Goal: Task Accomplishment & Management: Complete application form

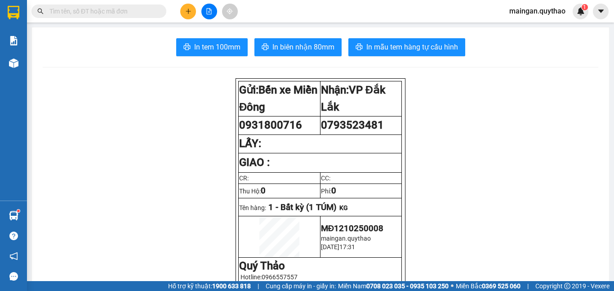
scroll to position [106, 0]
click at [183, 12] on button at bounding box center [188, 12] width 16 height 16
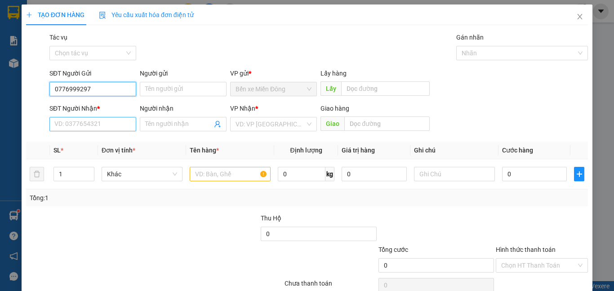
type input "0776999297"
drag, startPoint x: 126, startPoint y: 127, endPoint x: 155, endPoint y: 163, distance: 46.7
click at [129, 128] on input "SĐT Người Nhận *" at bounding box center [92, 124] width 87 height 14
type input "0838330337"
click at [263, 108] on div "VP Nhận *" at bounding box center [273, 108] width 87 height 10
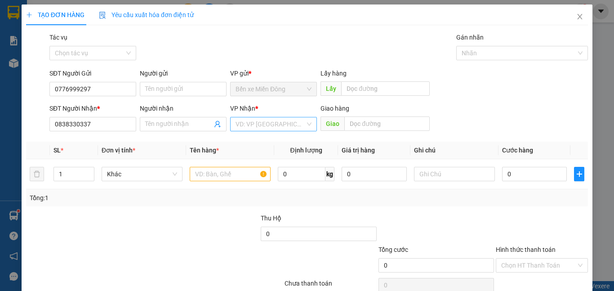
click at [256, 128] on input "search" at bounding box center [271, 123] width 70 height 13
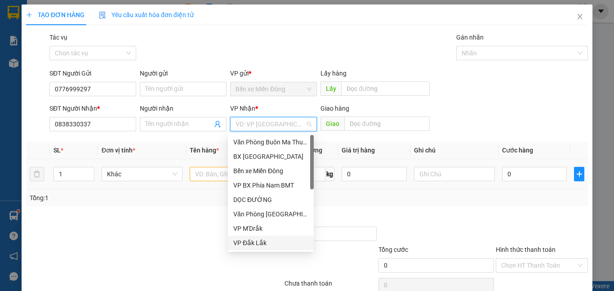
drag, startPoint x: 263, startPoint y: 245, endPoint x: 213, endPoint y: 169, distance: 90.6
click at [263, 243] on div "VP Đắk Lắk" at bounding box center [270, 243] width 75 height 10
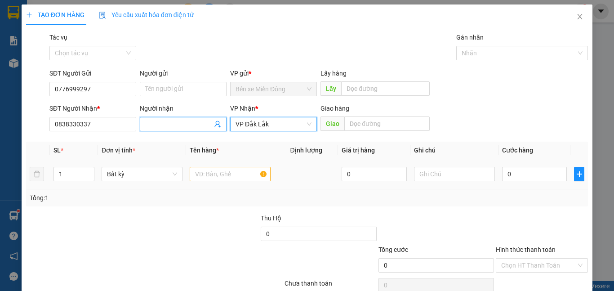
drag, startPoint x: 211, startPoint y: 131, endPoint x: 208, endPoint y: 164, distance: 33.4
click at [209, 139] on div "Transit Pickup Surcharge Ids Transit Deliver Surcharge Ids Transit Deliver Surc…" at bounding box center [307, 173] width 562 height 283
click at [211, 171] on input "text" at bounding box center [230, 174] width 81 height 14
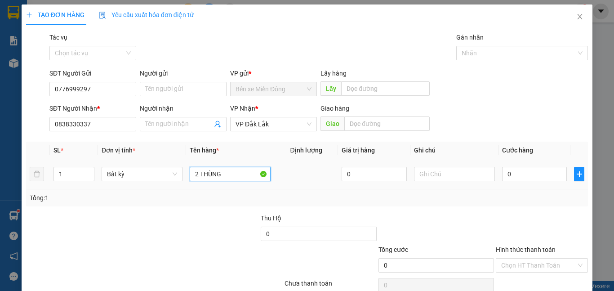
type input "2 THÙNG"
drag, startPoint x: 496, startPoint y: 169, endPoint x: 508, endPoint y: 167, distance: 12.2
click at [499, 168] on td "0" at bounding box center [535, 174] width 72 height 30
click at [508, 167] on input "0" at bounding box center [534, 174] width 65 height 14
type input "01"
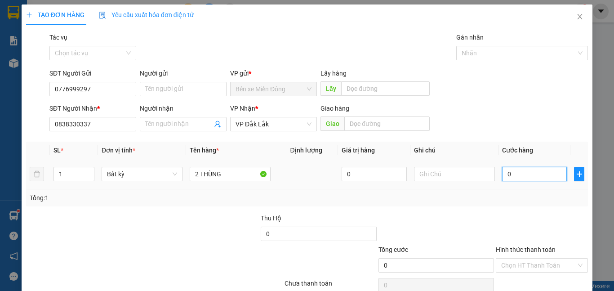
type input "1"
type input "010"
type input "10"
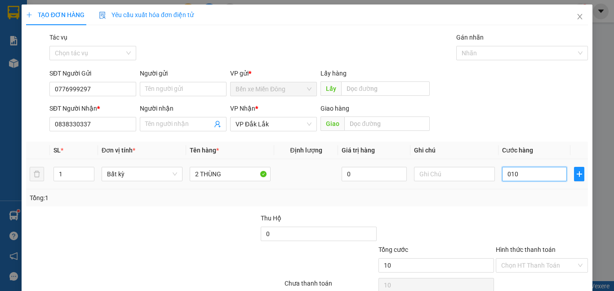
type input "0.100"
type input "100"
type input "100.000"
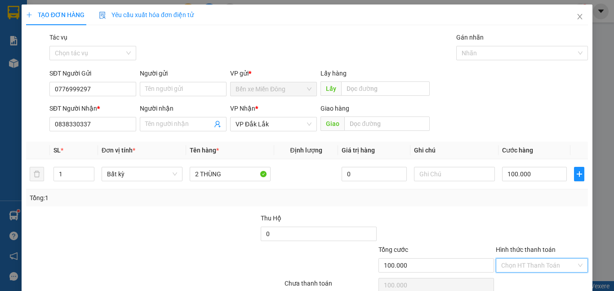
drag, startPoint x: 544, startPoint y: 267, endPoint x: 511, endPoint y: 221, distance: 56.4
click at [544, 268] on input "Hình thức thanh toán" at bounding box center [539, 265] width 75 height 13
click at [511, 217] on div "Tại văn phòng" at bounding box center [537, 219] width 81 height 10
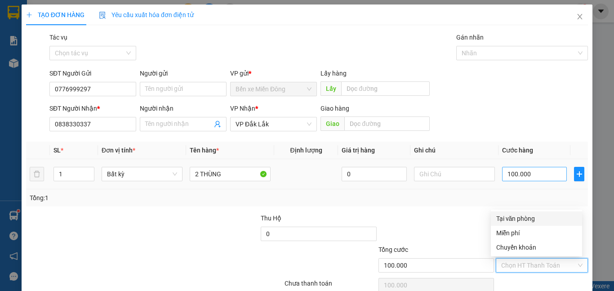
type input "0"
click at [512, 171] on input "100.000" at bounding box center [534, 174] width 65 height 14
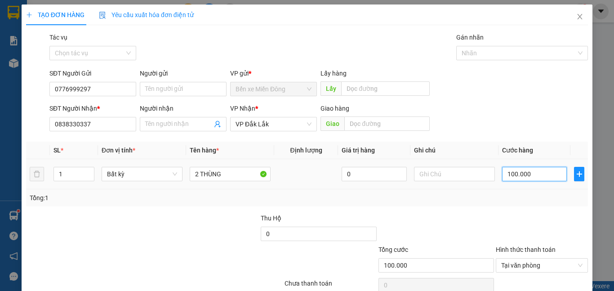
type input "0"
type input "02"
type input "2"
type input "020"
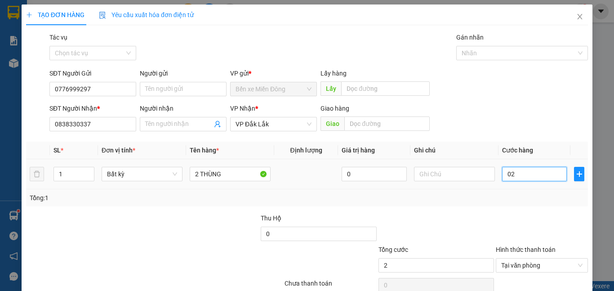
type input "20"
type input "0.200"
type input "200"
type input "200.000"
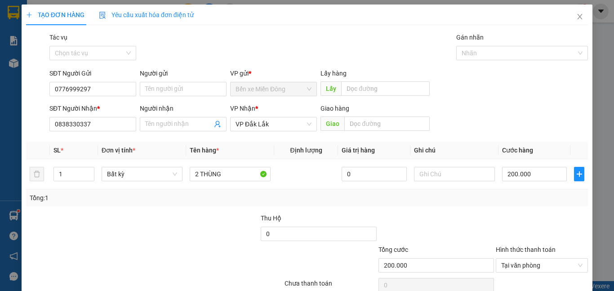
click at [516, 219] on div at bounding box center [542, 228] width 94 height 31
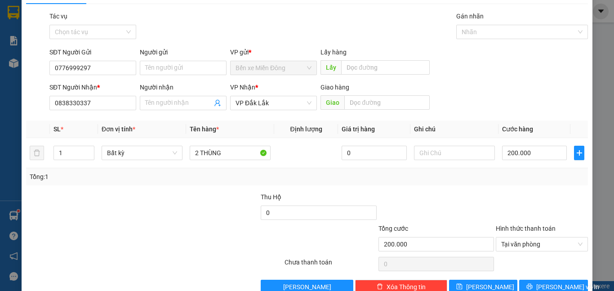
scroll to position [42, 0]
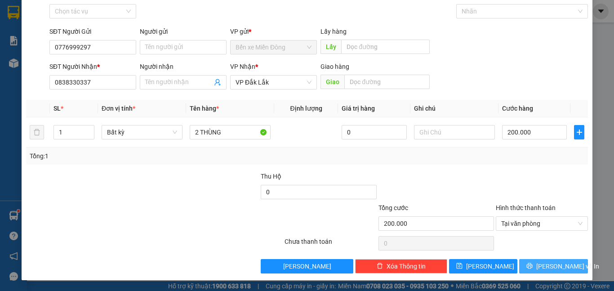
click at [551, 267] on span "[PERSON_NAME] và In" at bounding box center [568, 266] width 63 height 10
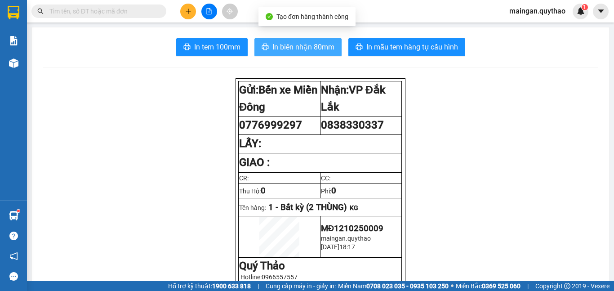
click at [290, 47] on span "In biên nhận 80mm" at bounding box center [304, 46] width 62 height 11
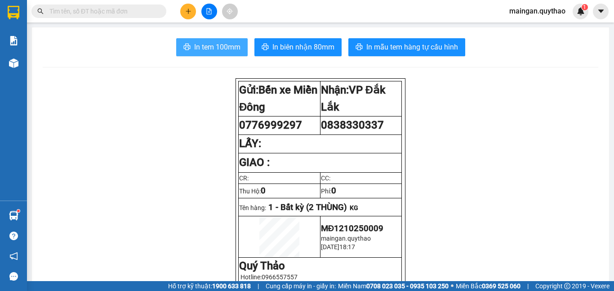
click at [217, 47] on span "In tem 100mm" at bounding box center [217, 46] width 46 height 11
click at [186, 12] on icon "plus" at bounding box center [188, 11] width 6 height 6
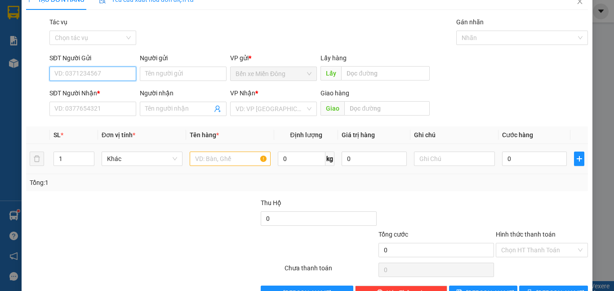
scroll to position [42, 0]
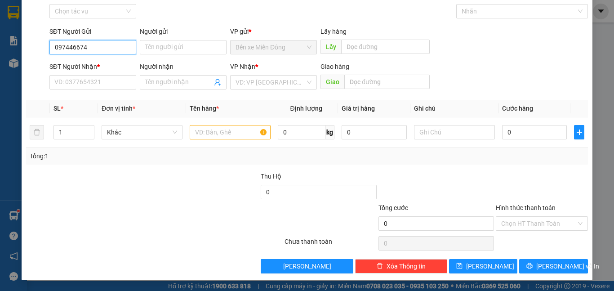
type input "0974466747"
drag, startPoint x: 104, startPoint y: 47, endPoint x: 10, endPoint y: 57, distance: 95.0
click at [10, 58] on div "TẠO ĐƠN HÀNG Yêu cầu xuất hóa đơn điện tử Transit Pickup Surcharge Ids Transit …" at bounding box center [307, 145] width 614 height 291
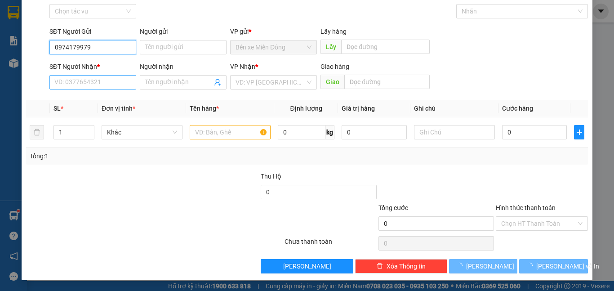
type input "0974179979"
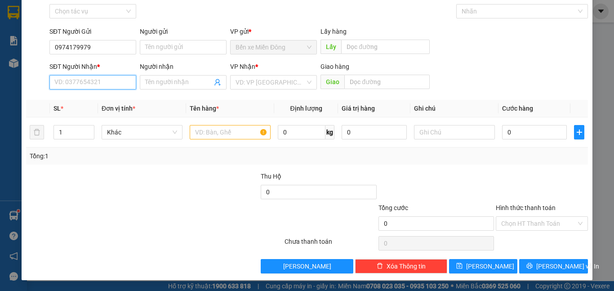
click at [82, 77] on input "SĐT Người Nhận *" at bounding box center [92, 82] width 87 height 14
type input "9"
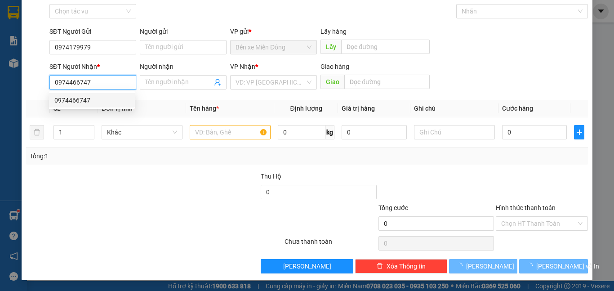
click at [94, 98] on div "0974466747" at bounding box center [91, 100] width 75 height 10
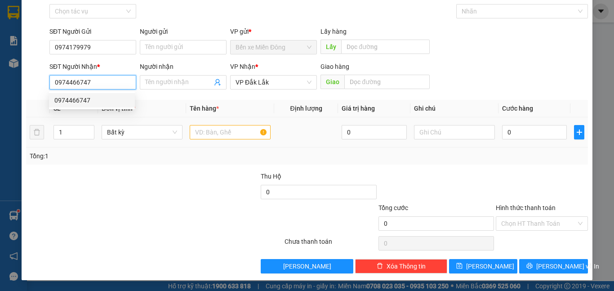
type input "0974466747"
click at [260, 133] on input "text" at bounding box center [230, 132] width 81 height 14
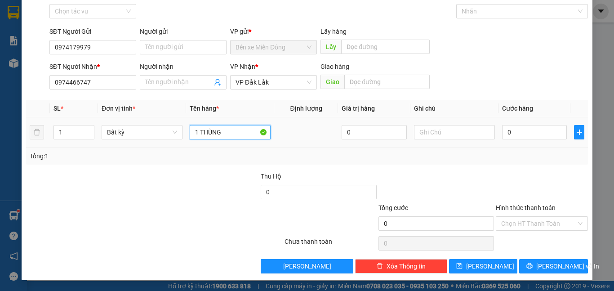
type input "1 THÙNG"
click at [516, 140] on div "0" at bounding box center [534, 132] width 65 height 18
click at [529, 222] on input "Hình thức thanh toán" at bounding box center [539, 223] width 75 height 13
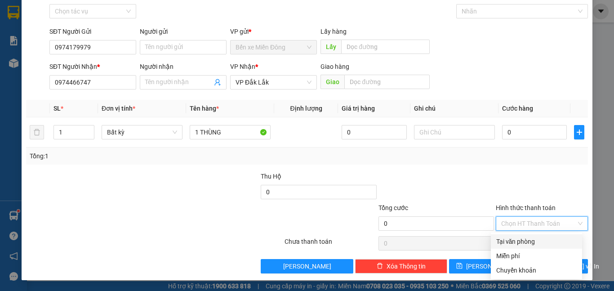
click at [522, 236] on div "Tại văn phòng" at bounding box center [536, 241] width 91 height 14
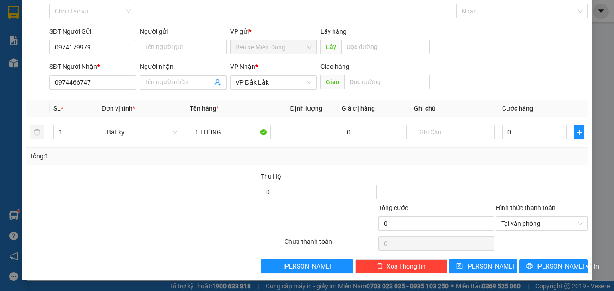
click at [516, 191] on div at bounding box center [542, 186] width 94 height 31
click at [522, 142] on td "0" at bounding box center [535, 132] width 72 height 30
click at [253, 89] on div "VP Đắk Lắk" at bounding box center [273, 82] width 87 height 14
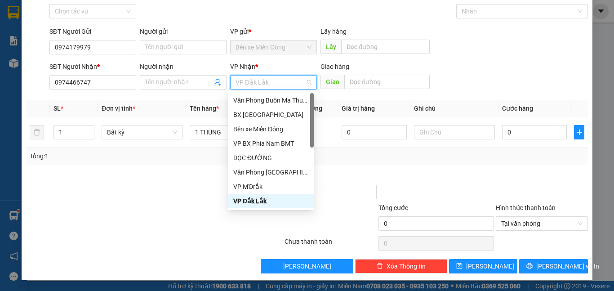
click at [259, 200] on div "VP Đắk Lắk" at bounding box center [270, 201] width 75 height 10
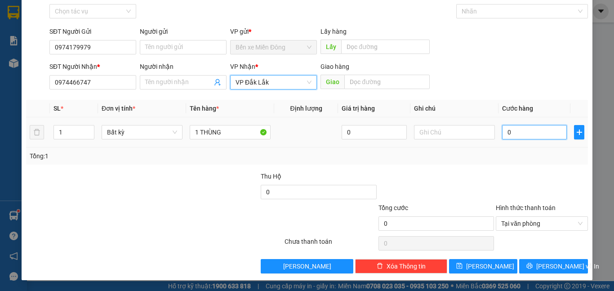
click at [519, 133] on input "0" at bounding box center [534, 132] width 65 height 14
type input "05"
type input "5"
type input "050"
type input "50"
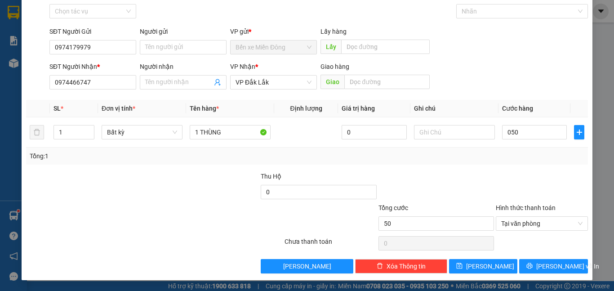
type input "50.000"
drag, startPoint x: 502, startPoint y: 169, endPoint x: 560, endPoint y: 213, distance: 72.2
click at [502, 170] on div "Transit Pickup Surcharge Ids Transit Deliver Surcharge Ids Transit Deliver Surc…" at bounding box center [307, 132] width 562 height 283
click at [547, 260] on button "[PERSON_NAME] và In" at bounding box center [554, 266] width 69 height 14
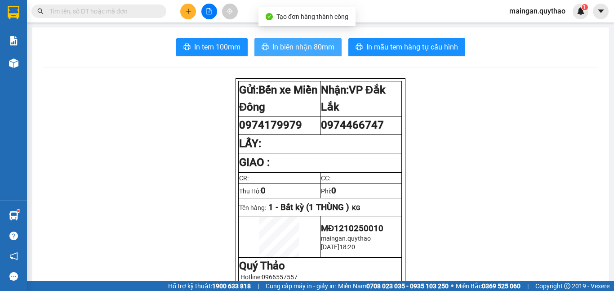
click at [314, 48] on span "In biên nhận 80mm" at bounding box center [304, 46] width 62 height 11
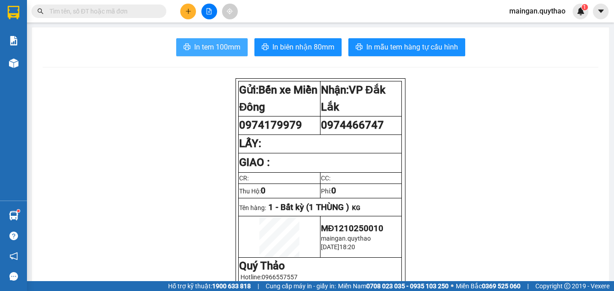
click at [232, 40] on button "In tem 100mm" at bounding box center [212, 47] width 72 height 18
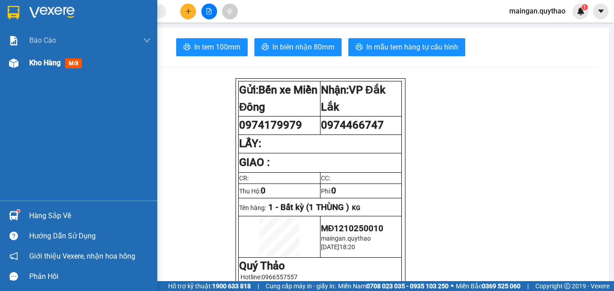
click at [60, 60] on span "Kho hàng" at bounding box center [44, 62] width 31 height 9
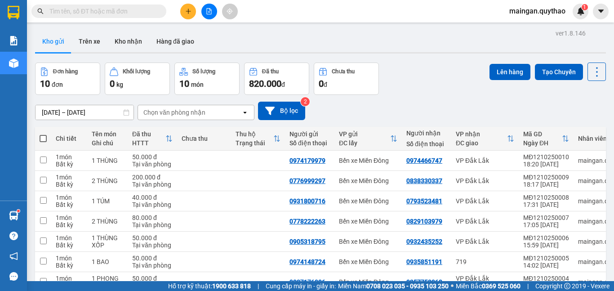
click at [81, 113] on input "[DATE] – [DATE]" at bounding box center [85, 112] width 98 height 14
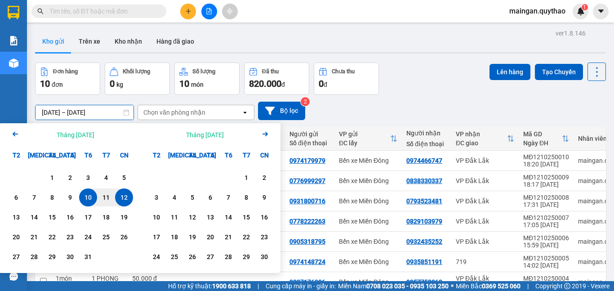
click at [127, 197] on div "12" at bounding box center [124, 197] width 13 height 11
drag, startPoint x: 128, startPoint y: 196, endPoint x: 154, endPoint y: 185, distance: 28.8
click at [134, 195] on div "1 2 3 4 5 6 7 8 9 10 11 12 13 14 15 16 17 18 19 20 21 22 23 24 25 26 27 28 29 3…" at bounding box center [70, 218] width 140 height 109
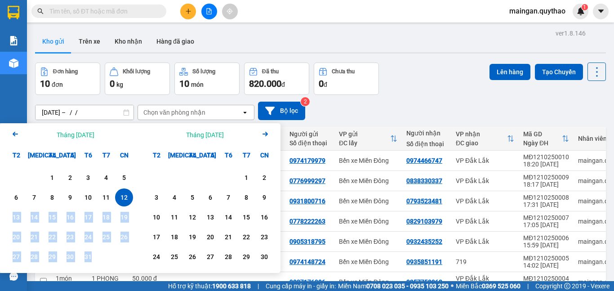
click at [125, 196] on div "12" at bounding box center [124, 197] width 13 height 11
type input "[DATE] – [DATE]"
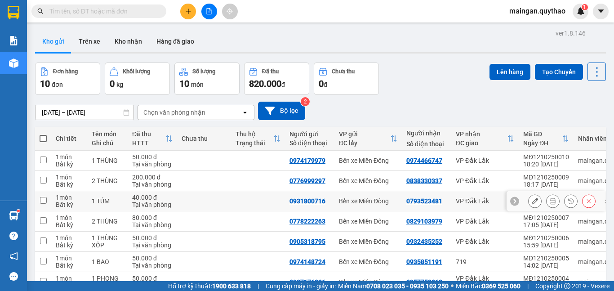
click at [125, 196] on td "1 TÚM" at bounding box center [107, 201] width 40 height 20
checkbox input "false"
drag, startPoint x: 41, startPoint y: 138, endPoint x: 65, endPoint y: 136, distance: 23.9
click at [42, 138] on span at bounding box center [43, 138] width 7 height 7
click at [43, 134] on input "checkbox" at bounding box center [43, 134] width 0 height 0
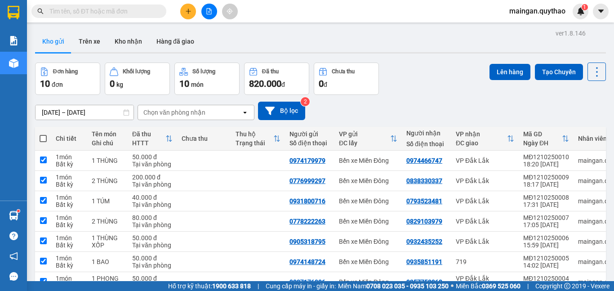
checkbox input "true"
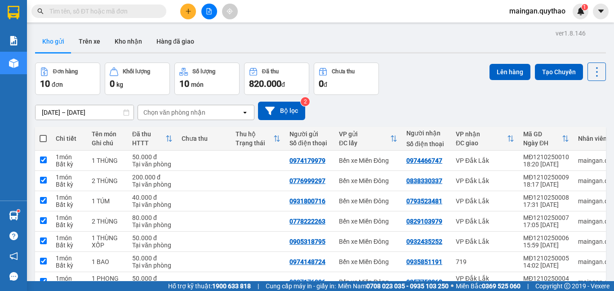
checkbox input "true"
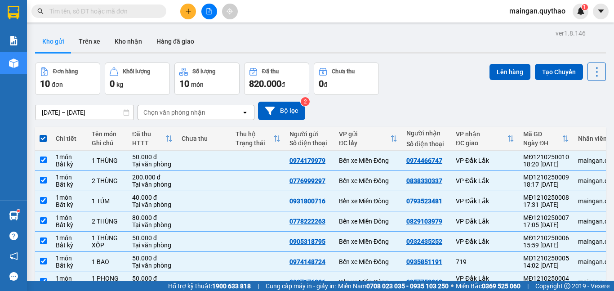
click at [500, 81] on div "Lên hàng Tạo Chuyến" at bounding box center [548, 79] width 117 height 32
click at [502, 77] on button "Lên hàng" at bounding box center [510, 72] width 41 height 16
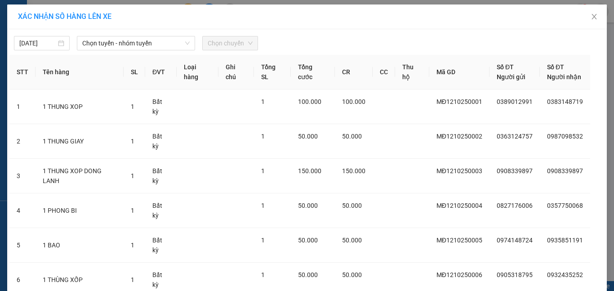
drag, startPoint x: 146, startPoint y: 35, endPoint x: 143, endPoint y: 80, distance: 45.1
click at [146, 39] on div "[DATE] Chọn tuyến - nhóm tuyến Chọn chuyến" at bounding box center [307, 40] width 596 height 19
drag, startPoint x: 137, startPoint y: 46, endPoint x: 138, endPoint y: 55, distance: 9.0
click at [138, 48] on span "Chọn tuyến - nhóm tuyến" at bounding box center [136, 42] width 108 height 13
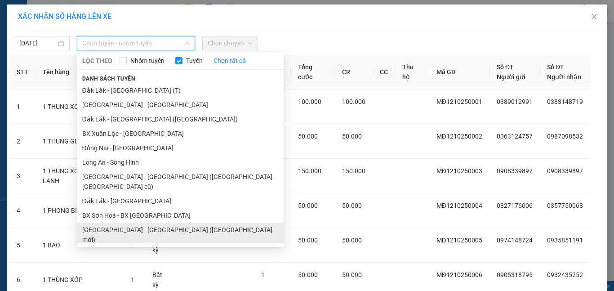
drag, startPoint x: 153, startPoint y: 221, endPoint x: 212, endPoint y: 87, distance: 146.4
click at [158, 223] on li "[GEOGRAPHIC_DATA] - [GEOGRAPHIC_DATA] ([GEOGRAPHIC_DATA] mới)" at bounding box center [180, 235] width 207 height 24
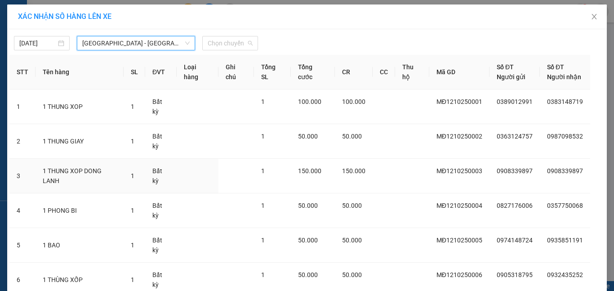
drag, startPoint x: 221, startPoint y: 42, endPoint x: 240, endPoint y: 82, distance: 44.7
click at [221, 42] on span "Chọn chuyến" at bounding box center [230, 42] width 45 height 13
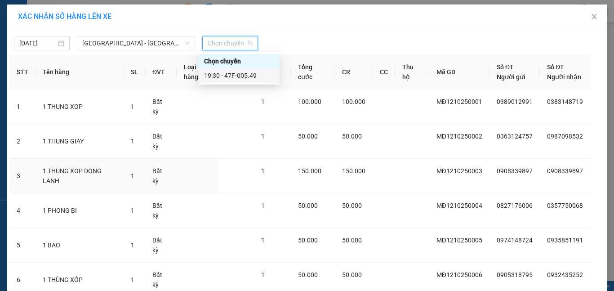
drag, startPoint x: 239, startPoint y: 73, endPoint x: 250, endPoint y: 94, distance: 23.3
click at [240, 73] on div "19:30 - 47F-005.49" at bounding box center [239, 76] width 70 height 10
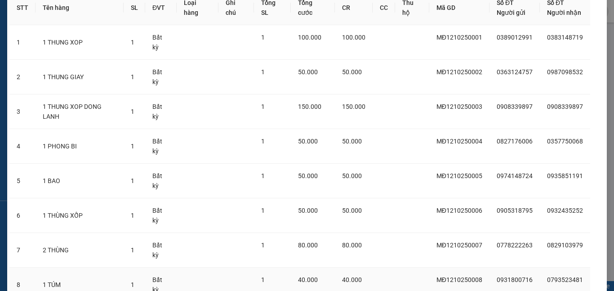
scroll to position [125, 0]
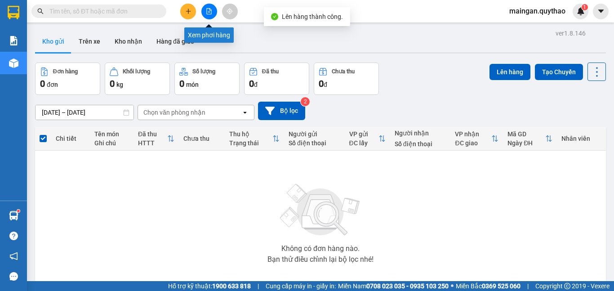
click at [213, 7] on button at bounding box center [210, 12] width 16 height 16
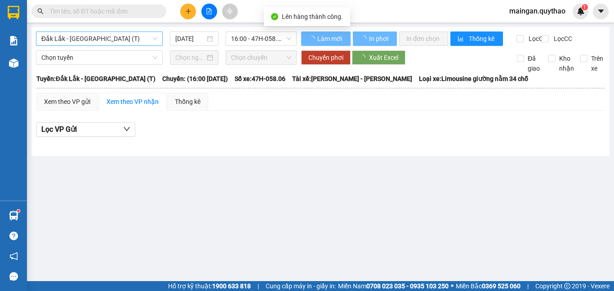
click at [105, 40] on div "[GEOGRAPHIC_DATA] - [GEOGRAPHIC_DATA] (T) [DATE] 16:00 - 47H-058.06 Làm mới In …" at bounding box center [320, 91] width 578 height 129
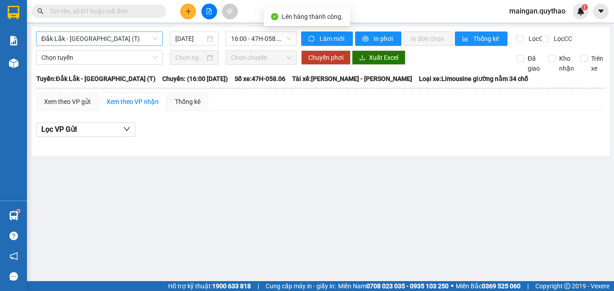
drag, startPoint x: 105, startPoint y: 40, endPoint x: 107, endPoint y: 45, distance: 4.7
click at [107, 40] on span "Đắk Lắk - [GEOGRAPHIC_DATA] (T)" at bounding box center [99, 38] width 116 height 13
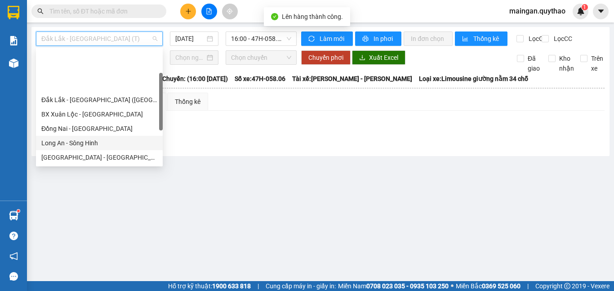
scroll to position [45, 0]
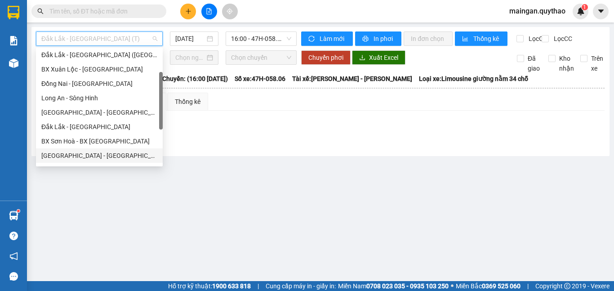
drag, startPoint x: 79, startPoint y: 156, endPoint x: 86, endPoint y: 143, distance: 14.9
click at [80, 155] on div "[GEOGRAPHIC_DATA] - [GEOGRAPHIC_DATA] ([GEOGRAPHIC_DATA] mới)" at bounding box center [99, 156] width 116 height 10
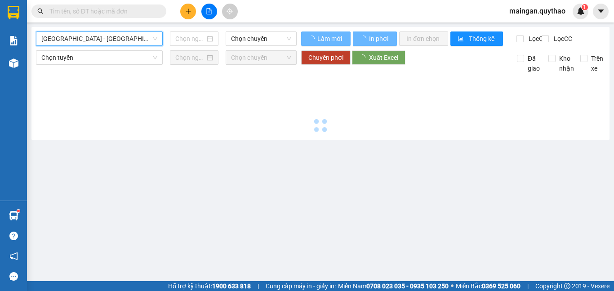
type input "[DATE]"
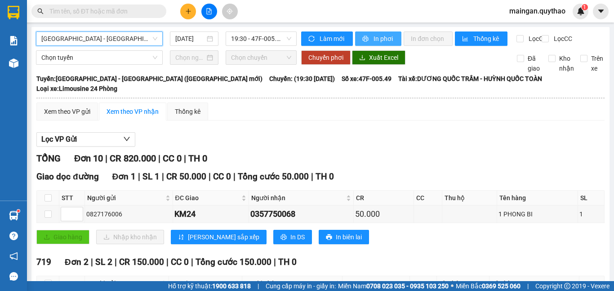
click at [379, 35] on span "In phơi" at bounding box center [384, 39] width 21 height 10
